Goal: Information Seeking & Learning: Understand process/instructions

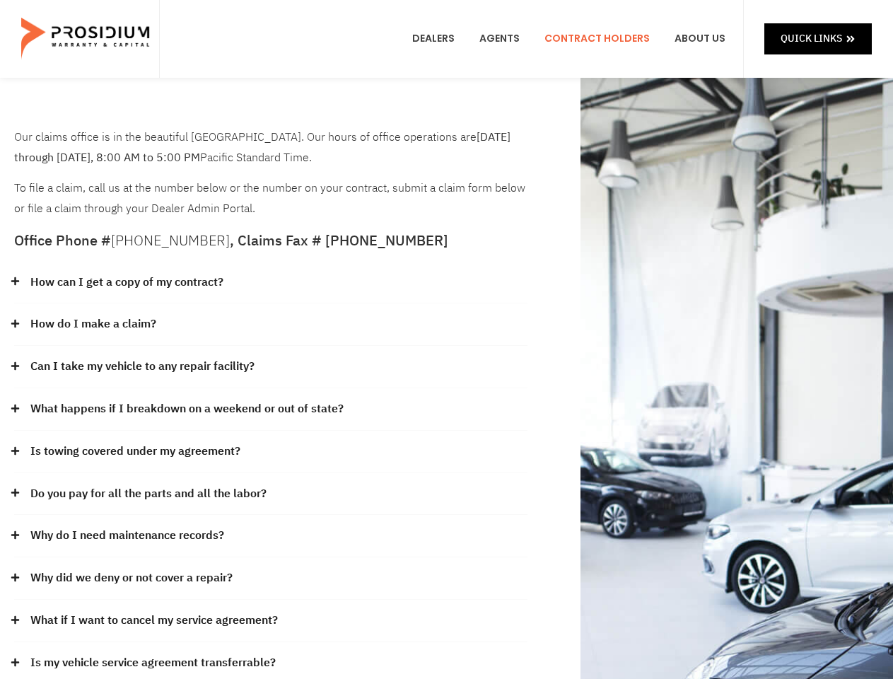
click at [446, 339] on div "How do I make a claim?" at bounding box center [270, 324] width 513 height 42
click at [271, 283] on div "How can I get a copy of my contract?" at bounding box center [270, 283] width 513 height 42
click at [126, 282] on link "How can I get a copy of my contract?" at bounding box center [126, 282] width 193 height 21
click at [271, 325] on div "How do I make a claim?" at bounding box center [270, 324] width 513 height 42
click at [93, 324] on link "How do I make a claim?" at bounding box center [93, 324] width 126 height 21
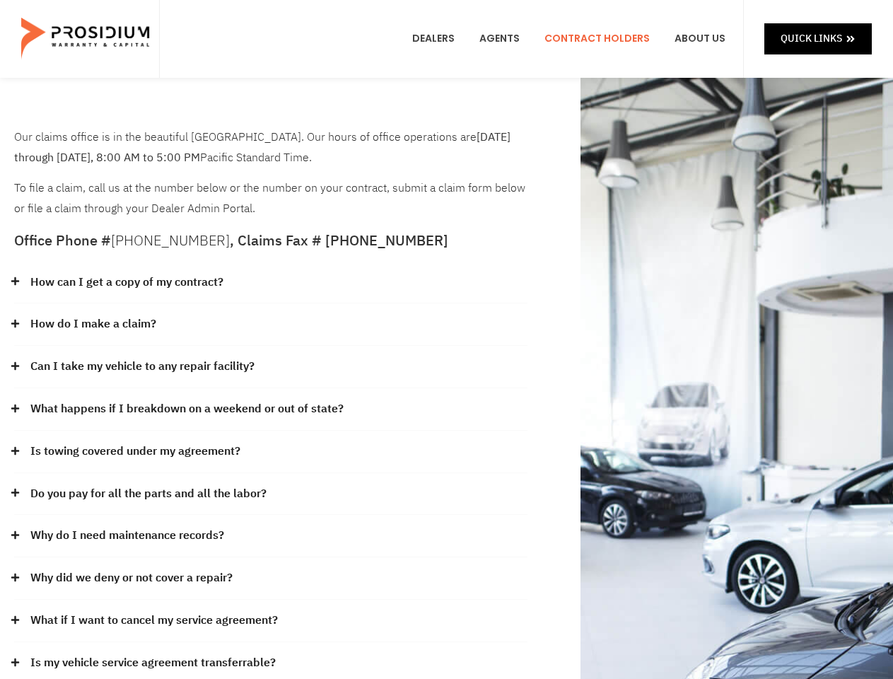
click at [271, 367] on div "Can I take my vehicle to any repair facility?" at bounding box center [270, 367] width 513 height 42
click at [143, 366] on link "Can I take my vehicle to any repair facility?" at bounding box center [142, 366] width 224 height 21
click at [271, 409] on link "What happens if I breakdown on a weekend or out of state?" at bounding box center [186, 409] width 313 height 21
click at [185, 409] on link "What happens if I breakdown on a weekend or out of state?" at bounding box center [186, 409] width 313 height 21
click at [271, 452] on div "Is towing covered under my agreement?" at bounding box center [270, 452] width 513 height 42
